Goal: Information Seeking & Learning: Understand process/instructions

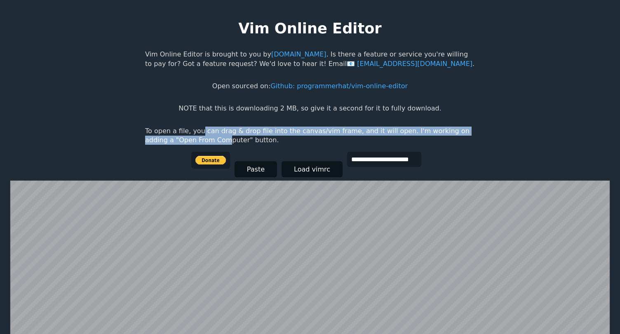
drag, startPoint x: 198, startPoint y: 132, endPoint x: 198, endPoint y: 142, distance: 10.3
click at [198, 142] on p "To open a file, you can drag & drop file into the canvas/vim frame, and it will…" at bounding box center [310, 136] width 330 height 19
drag, startPoint x: 210, startPoint y: 138, endPoint x: 210, endPoint y: 129, distance: 8.7
click at [210, 129] on p "To open a file, you can drag & drop file into the canvas/vim frame, and it will…" at bounding box center [310, 136] width 330 height 19
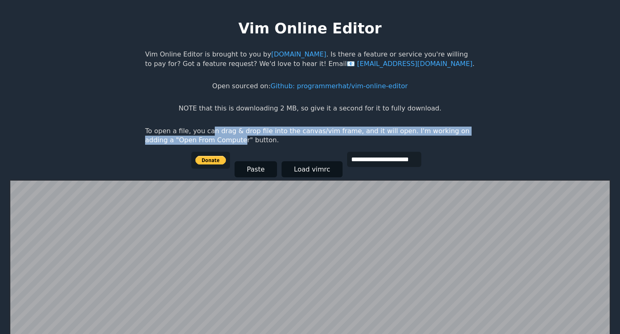
click at [210, 129] on p "To open a file, you can drag & drop file into the canvas/vim frame, and it will…" at bounding box center [310, 136] width 330 height 19
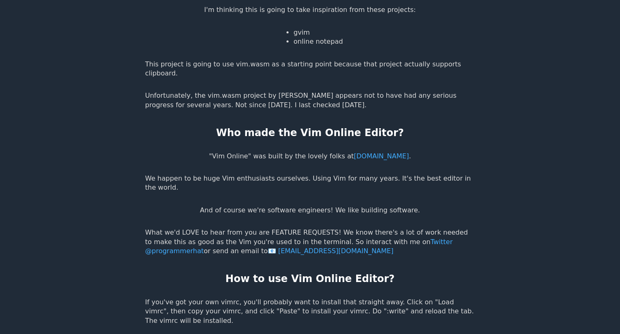
scroll to position [1459, 0]
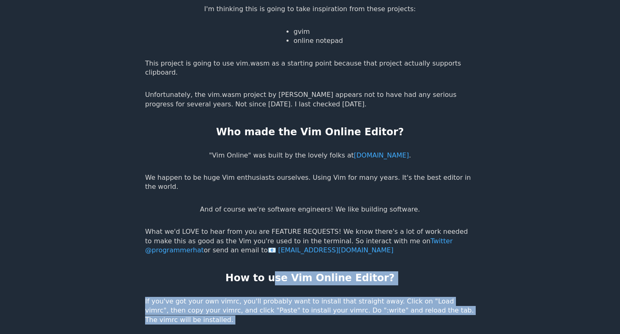
drag, startPoint x: 280, startPoint y: 222, endPoint x: 280, endPoint y: 279, distance: 56.9
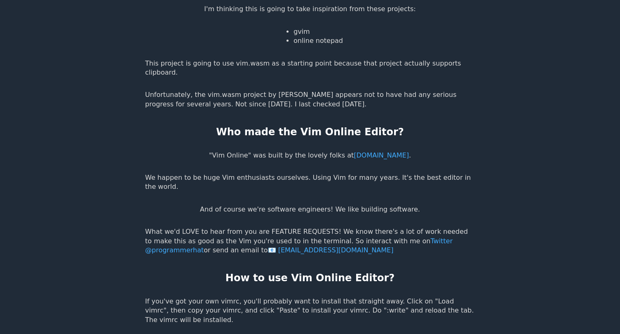
scroll to position [1577, 0]
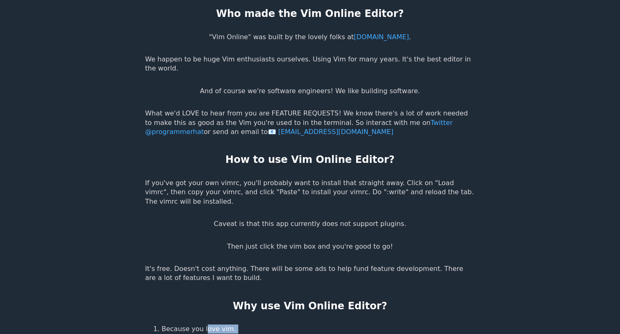
drag, startPoint x: 200, startPoint y: 277, endPoint x: 196, endPoint y: 315, distance: 39.0
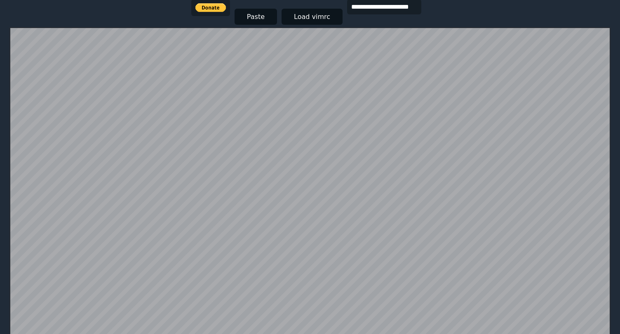
scroll to position [0, 0]
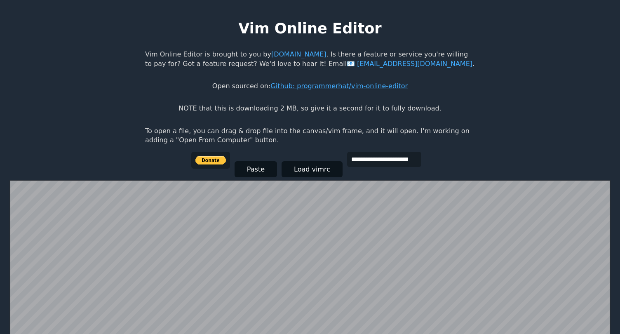
click at [319, 85] on link "Github: programmerhat/vim-online-editor" at bounding box center [338, 86] width 137 height 8
